Goal: Information Seeking & Learning: Learn about a topic

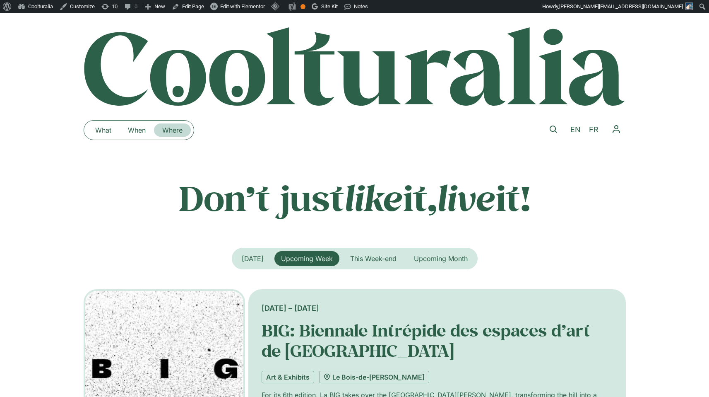
click at [173, 128] on link "Where" at bounding box center [172, 129] width 37 height 13
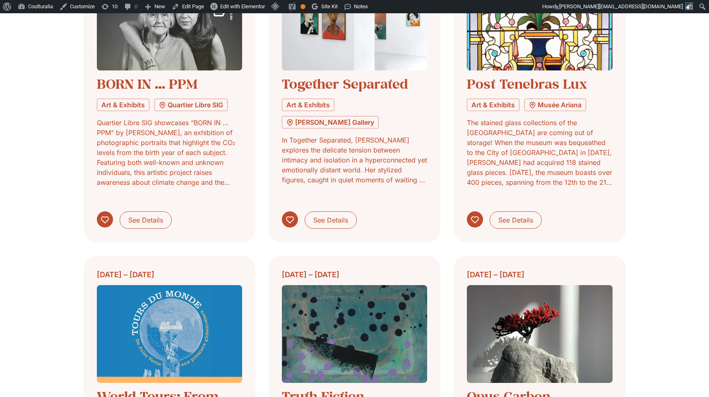
scroll to position [398, 0]
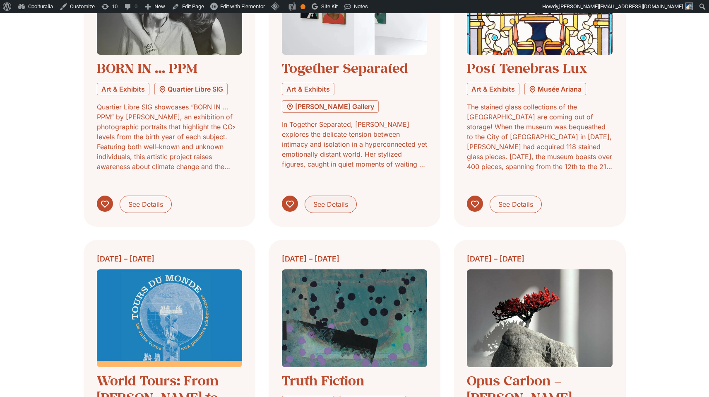
click at [323, 199] on span "See Details" at bounding box center [330, 204] width 35 height 10
